Goal: Task Accomplishment & Management: Use online tool/utility

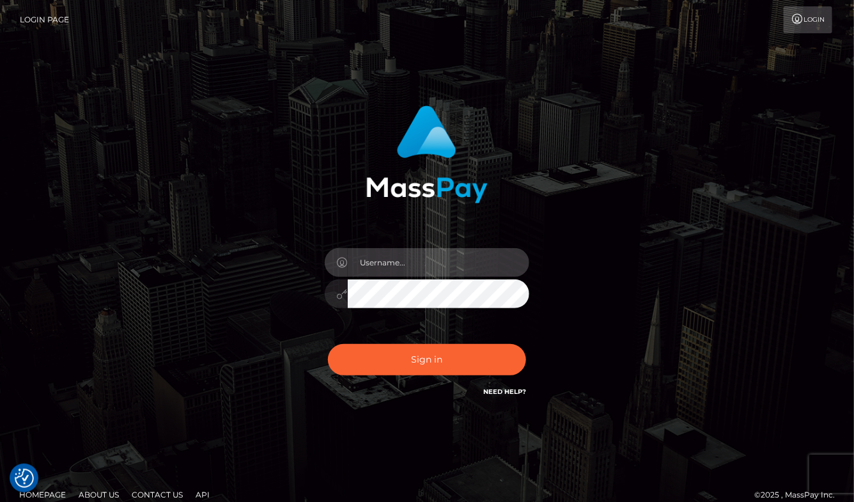
type input "aluasupport"
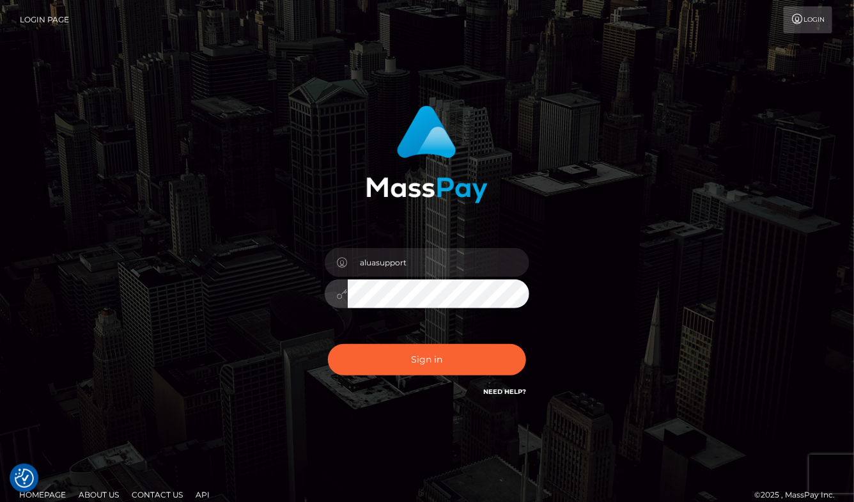
click at [427, 359] on button "Sign in" at bounding box center [427, 359] width 198 height 31
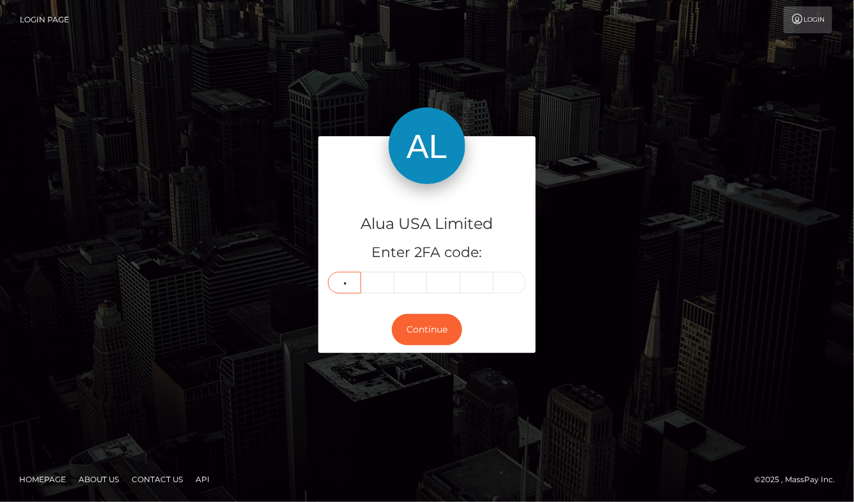
type input "9"
type input "8"
type input "0"
type input "6"
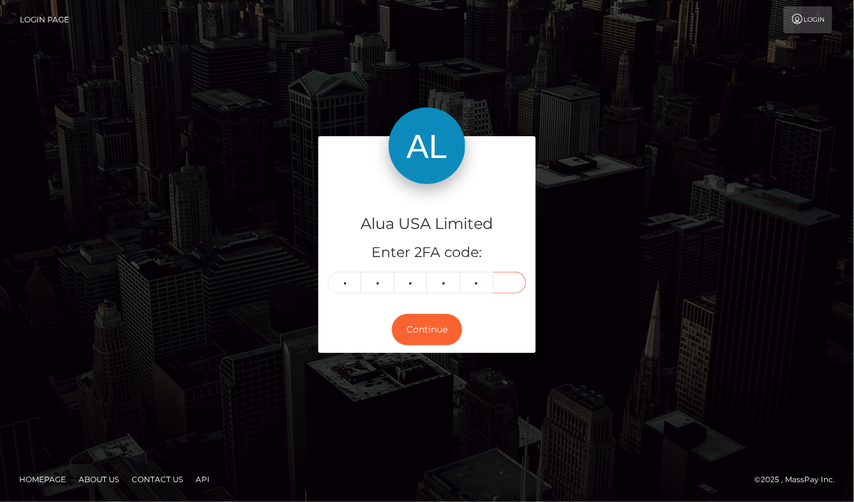
type input "6"
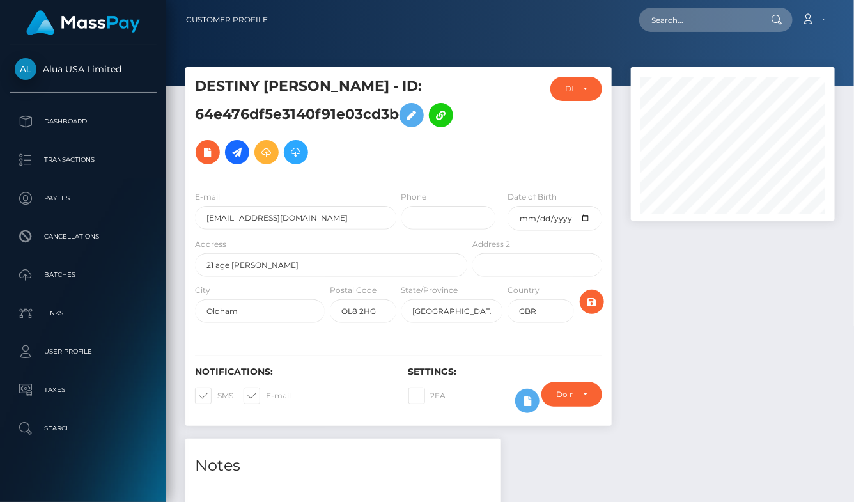
scroll to position [153, 203]
click at [681, 26] on input "text" at bounding box center [699, 20] width 120 height 24
paste input "653806769c4dbe4412061ad3"
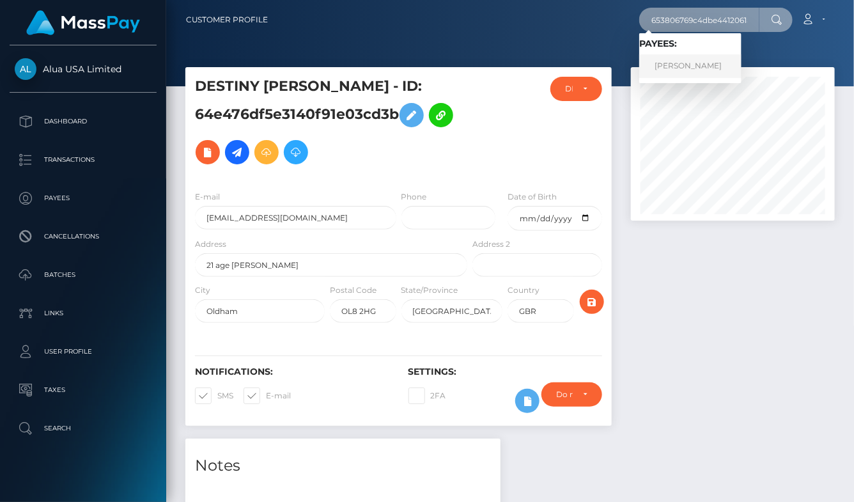
type input "653806769c4dbe4412061ad3"
click at [690, 62] on link "Jessica Sherman" at bounding box center [690, 66] width 102 height 24
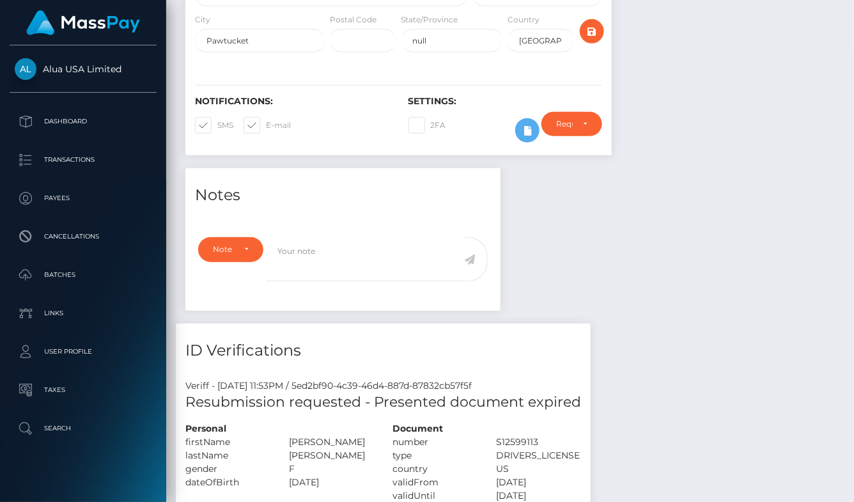
scroll to position [256, 0]
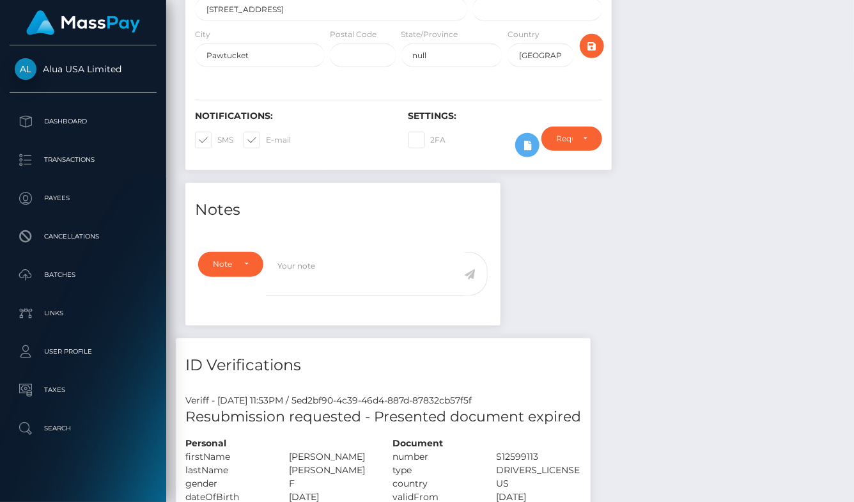
click at [712, 293] on div "Notes Note Type Compliance Clear Compliance General Note Type" at bounding box center [510, 462] width 669 height 558
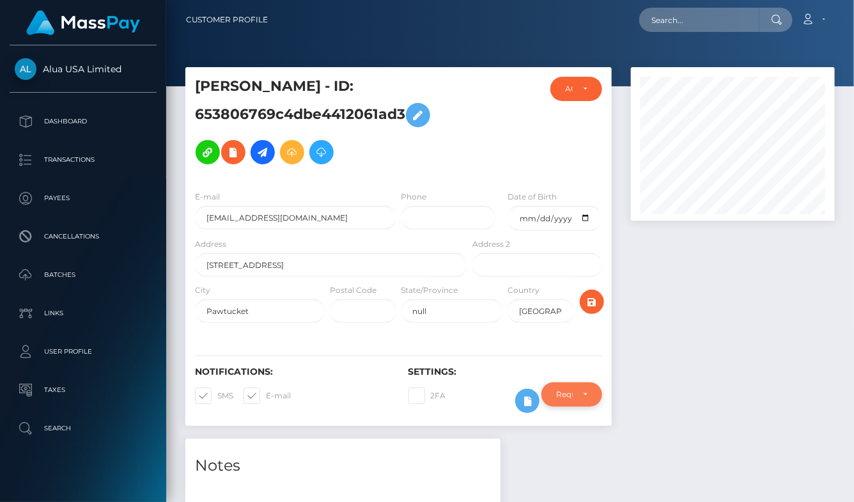
scroll to position [0, 0]
drag, startPoint x: 677, startPoint y: 386, endPoint x: 565, endPoint y: 405, distance: 113.5
click at [662, 389] on div at bounding box center [733, 253] width 223 height 372
click at [529, 403] on icon at bounding box center [527, 401] width 15 height 16
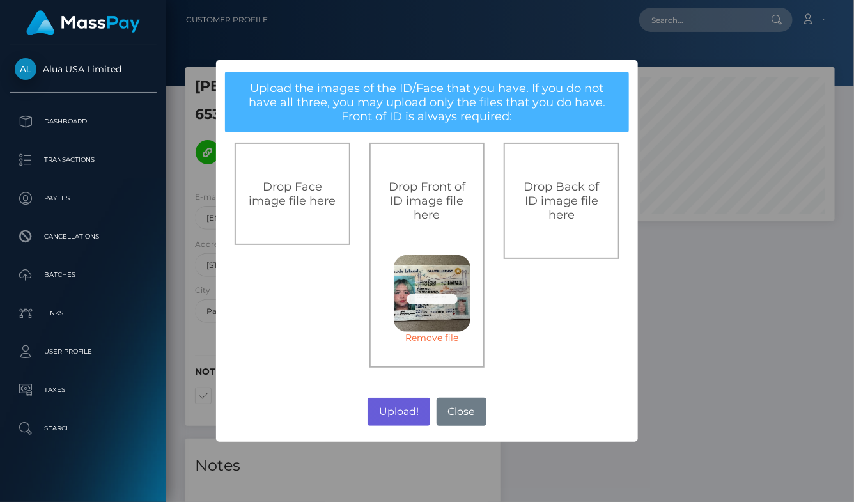
click at [391, 409] on button "Upload!" at bounding box center [399, 412] width 62 height 28
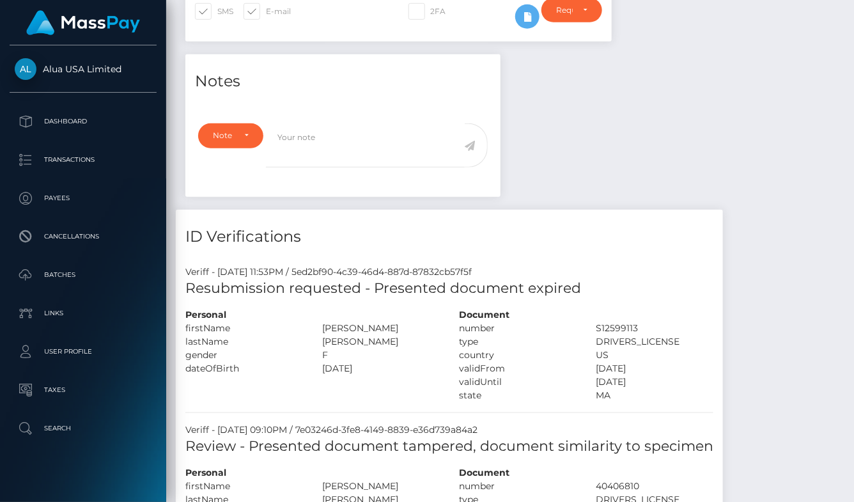
scroll to position [150, 0]
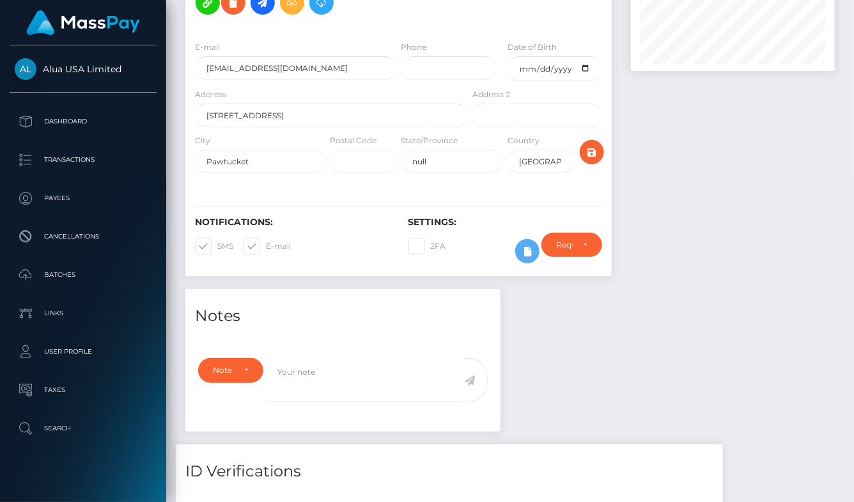
drag, startPoint x: 551, startPoint y: 341, endPoint x: 537, endPoint y: 265, distance: 78.0
click at [534, 260] on div "Require ID/Selfie Verification Do not require Paid by payee Require ID/Selfie V…" at bounding box center [572, 251] width 80 height 37
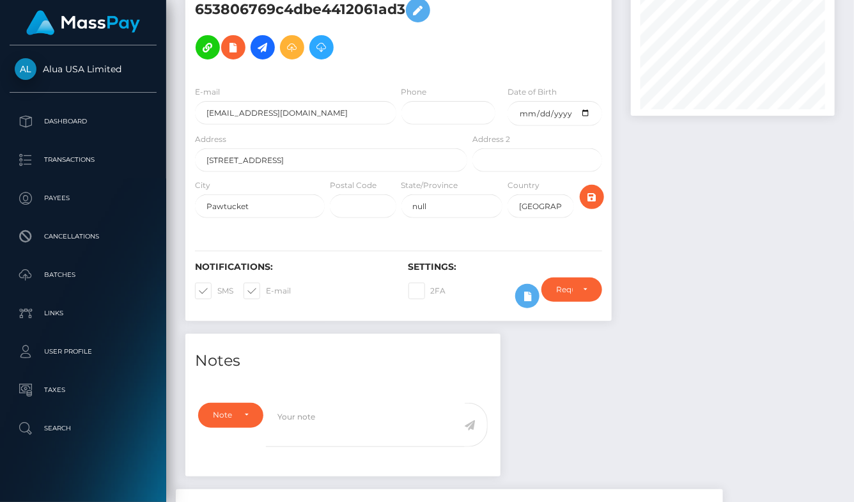
scroll to position [24, 0]
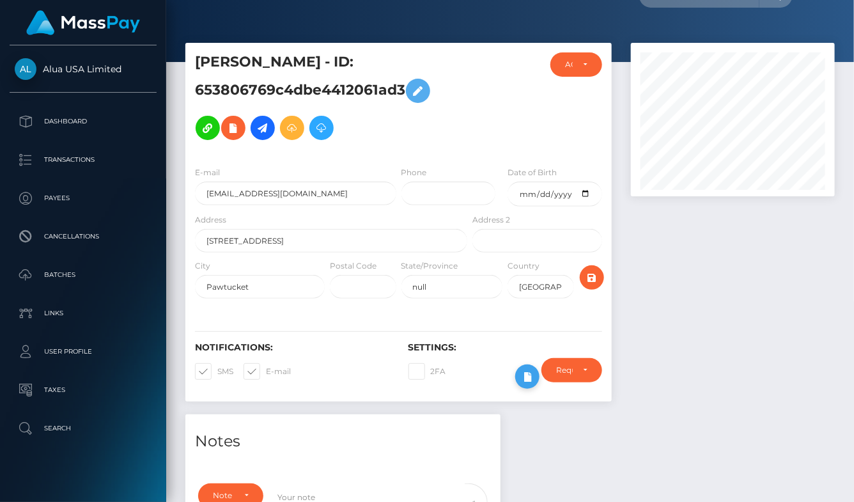
click at [528, 385] on icon at bounding box center [527, 377] width 15 height 16
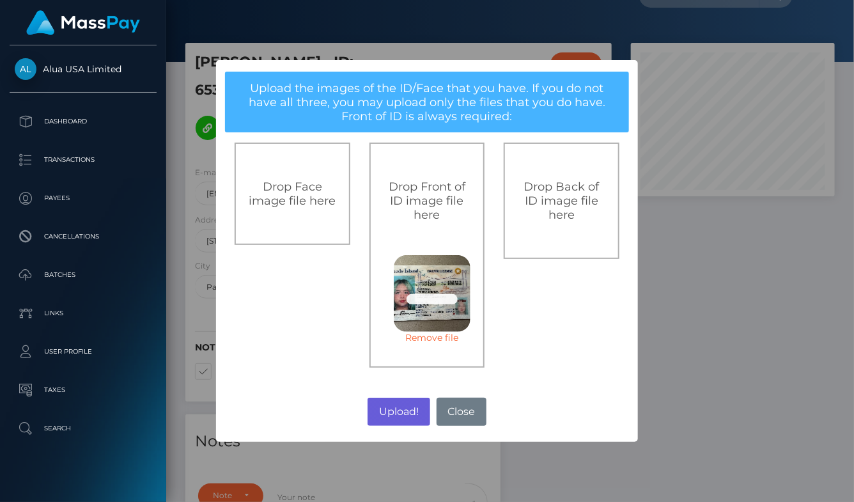
click at [387, 407] on button "Upload!" at bounding box center [399, 412] width 62 height 28
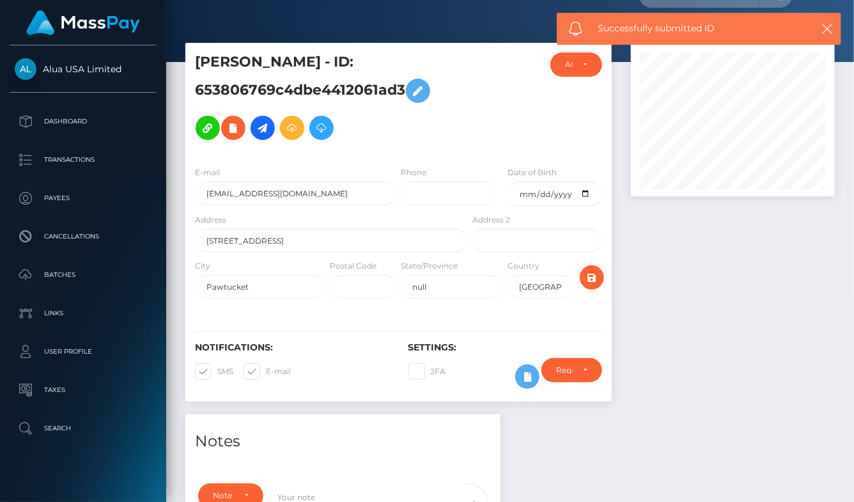
scroll to position [24, 0]
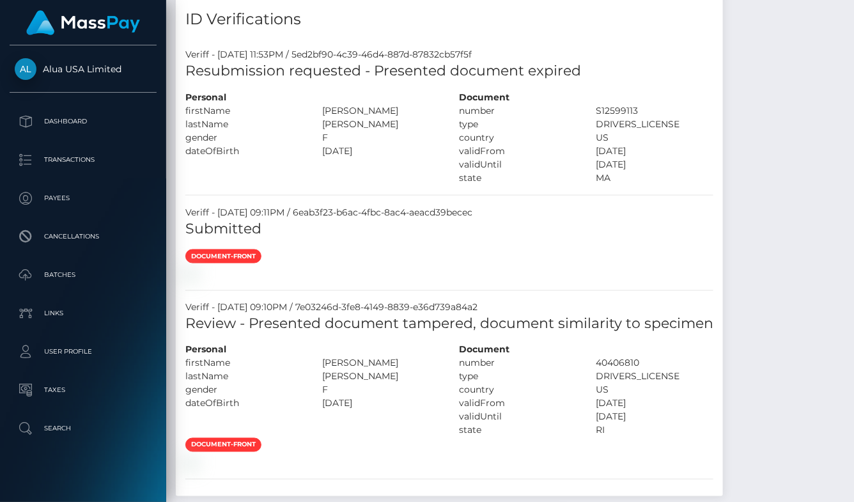
scroll to position [730, 0]
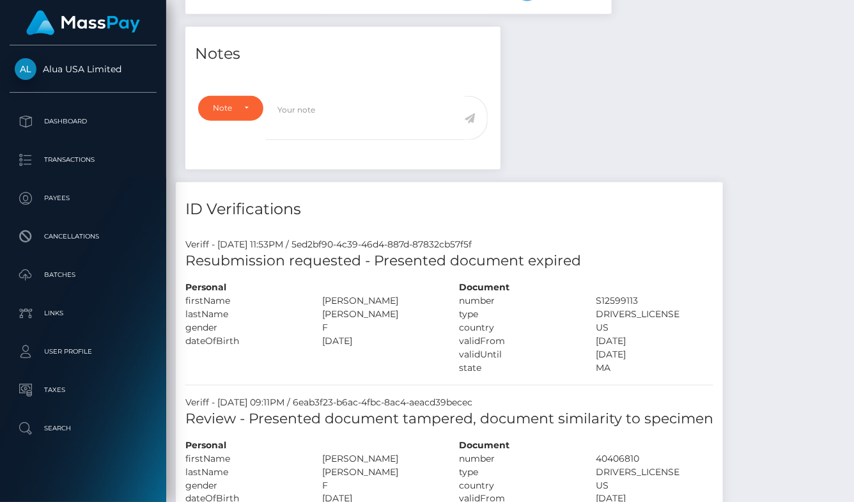
scroll to position [649, 0]
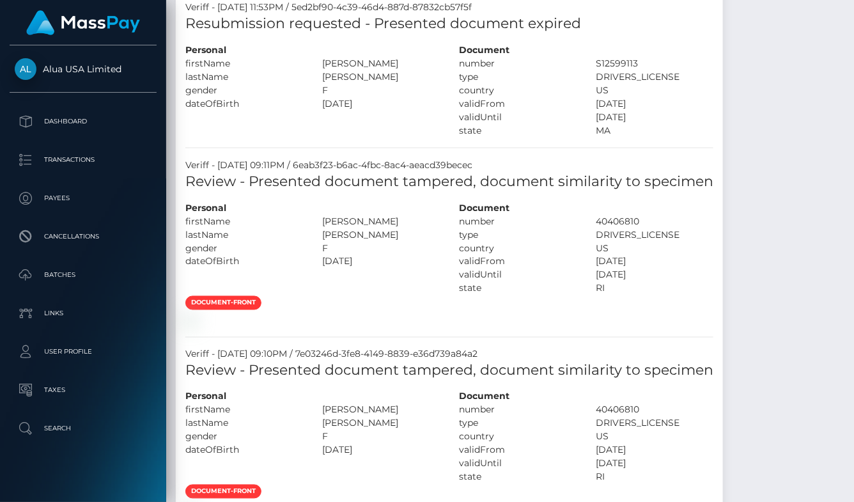
click at [534, 173] on h5 "Review - Presented document tampered, document similarity to specimen" at bounding box center [449, 182] width 528 height 20
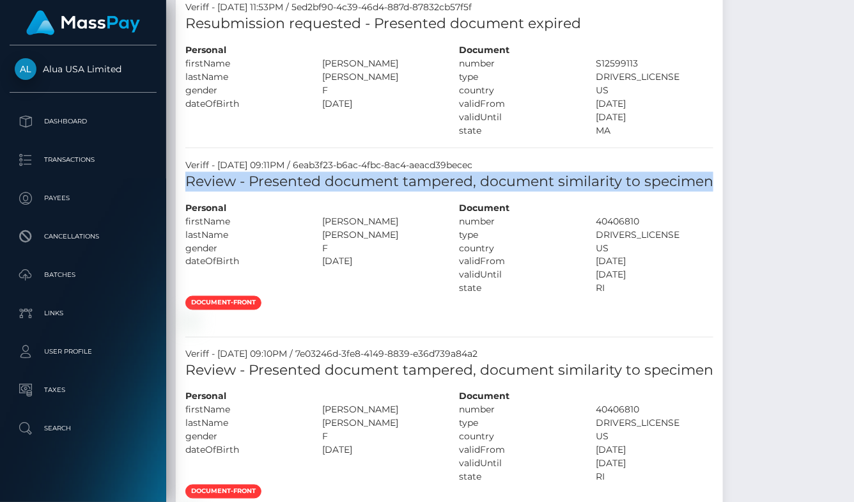
click at [534, 173] on h5 "Review - Presented document tampered, document similarity to specimen" at bounding box center [449, 182] width 528 height 20
copy div "Review - Presented document tampered, document similarity to specimen"
